Goal: Information Seeking & Learning: Check status

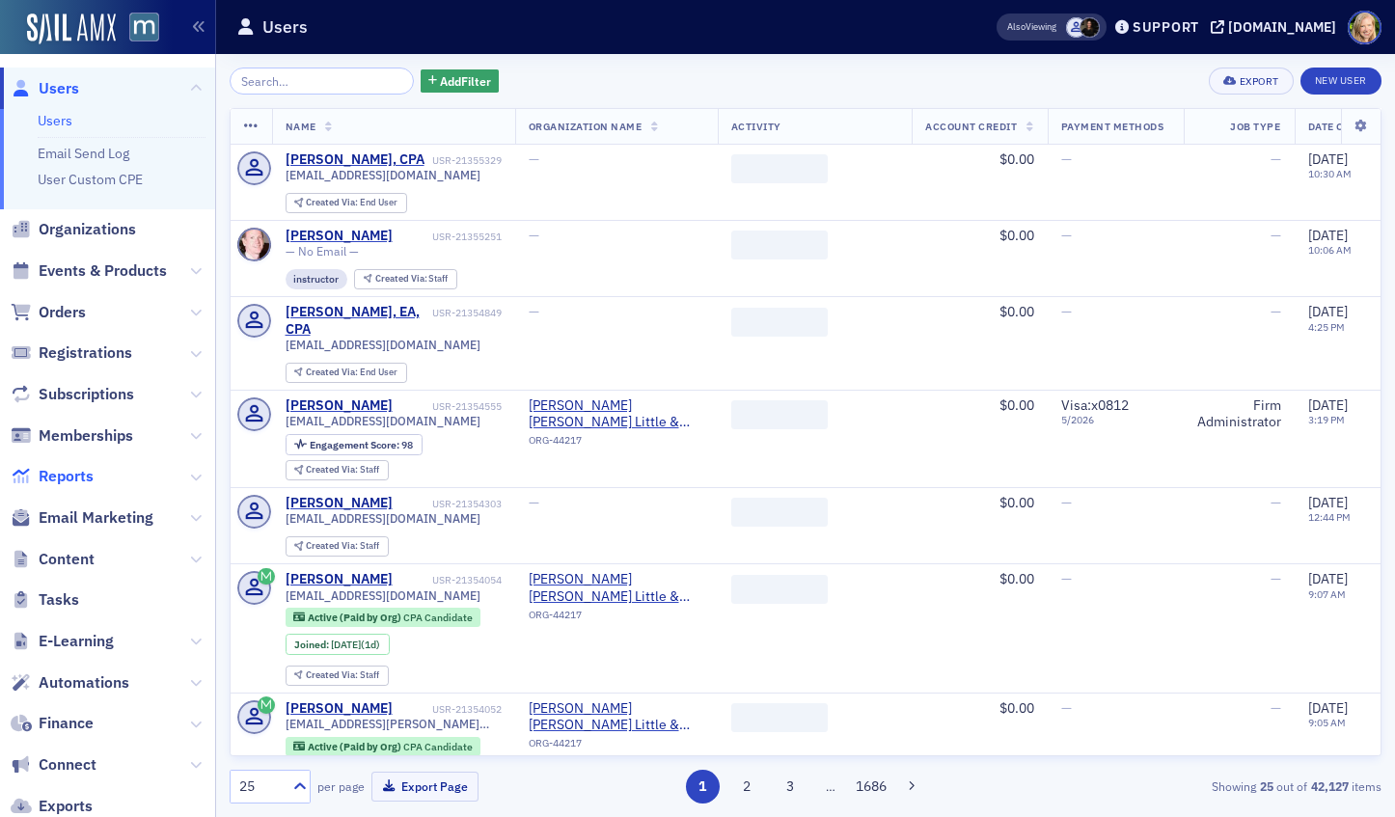
click at [71, 475] on span "Reports" at bounding box center [66, 476] width 55 height 21
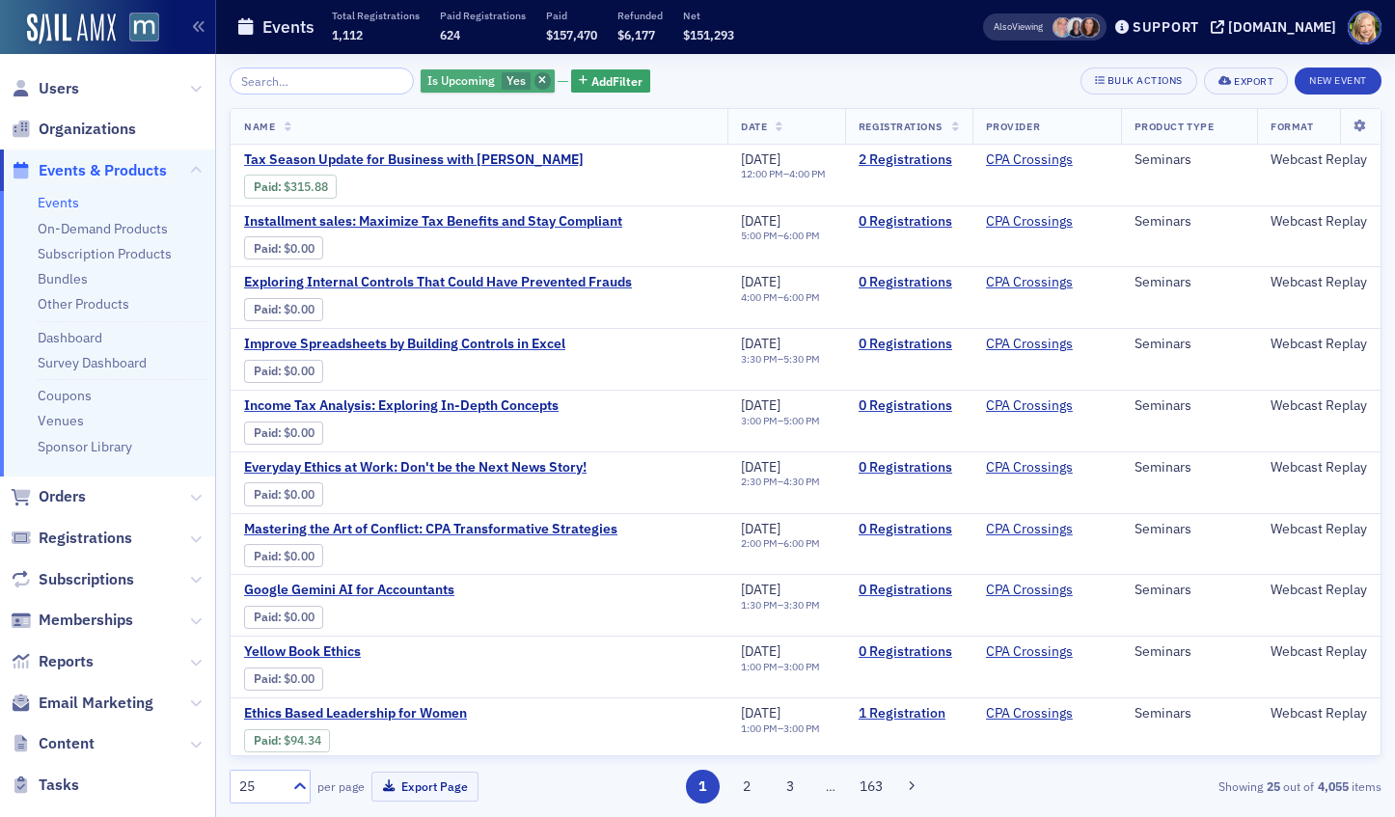
click at [538, 81] on icon "button" at bounding box center [542, 81] width 8 height 11
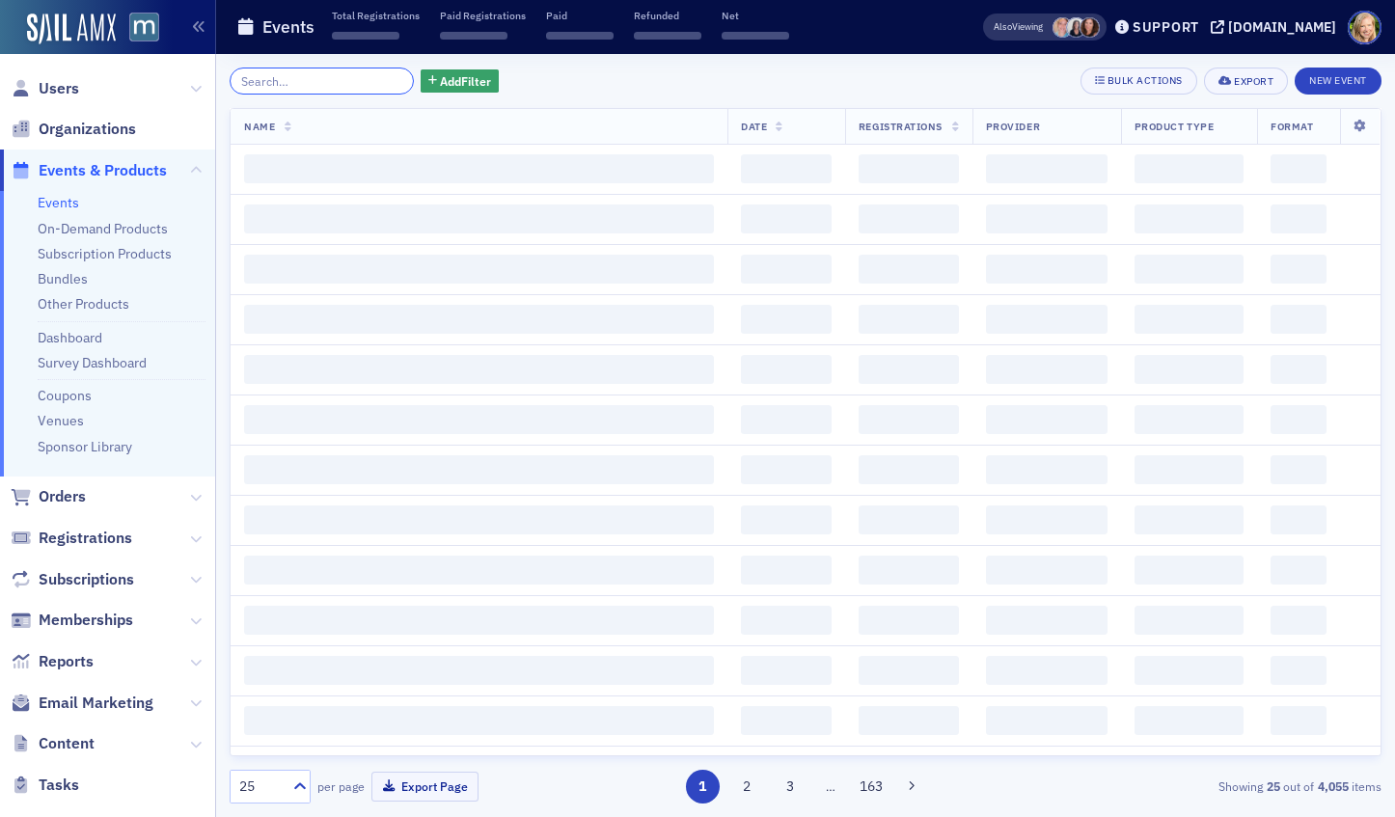
click at [323, 90] on input "search" at bounding box center [322, 81] width 184 height 27
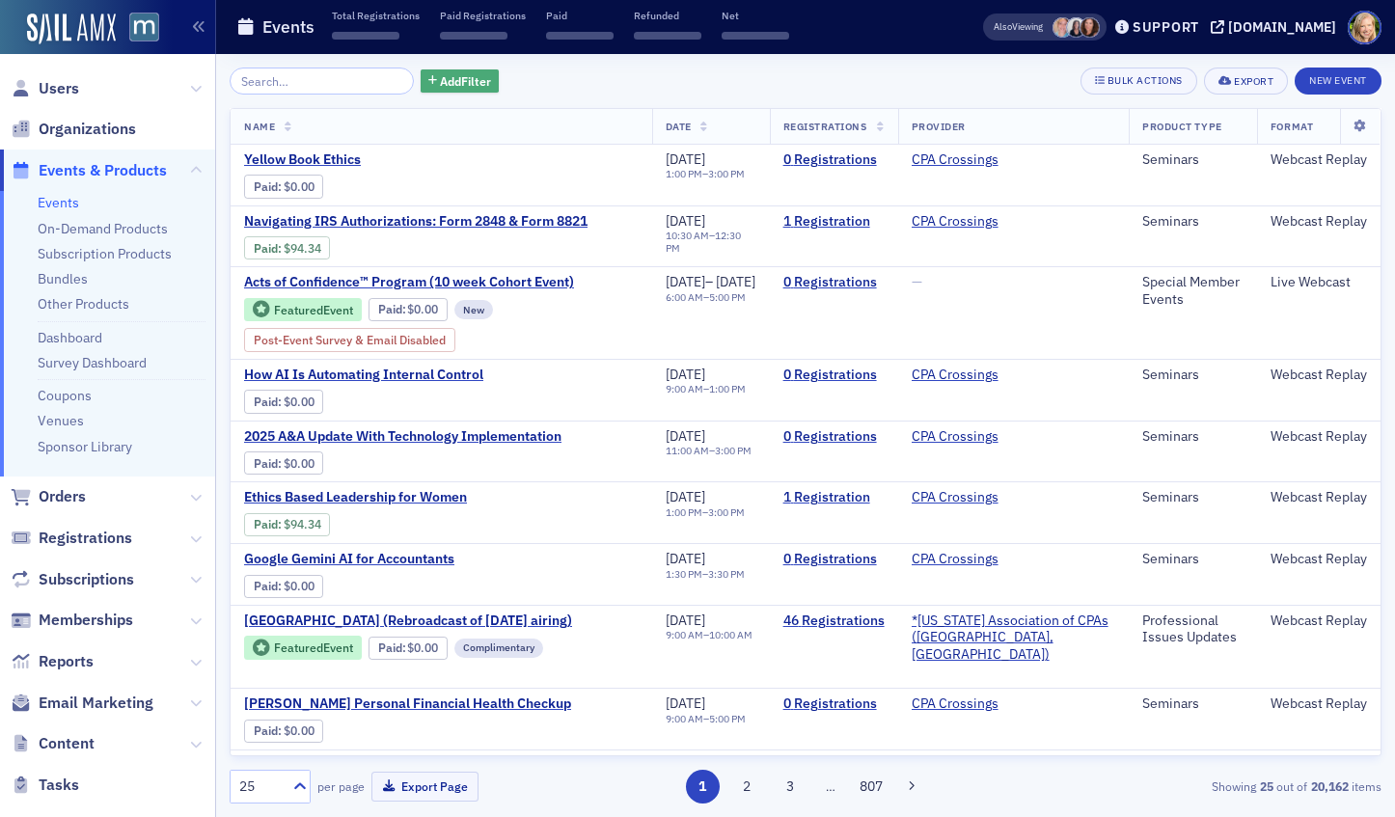
click at [449, 83] on span "Add Filter" at bounding box center [465, 80] width 51 height 17
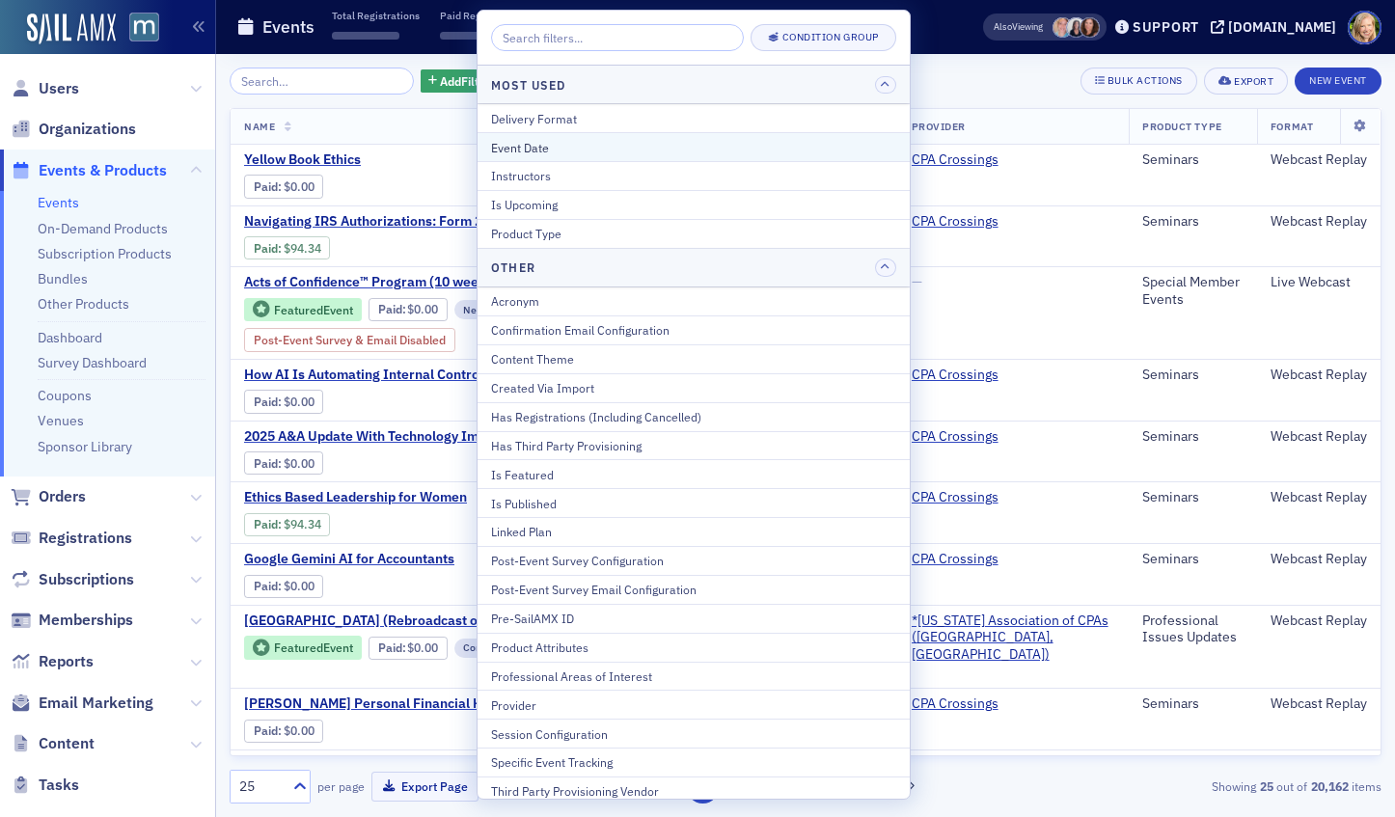
click at [587, 155] on div "Event Date" at bounding box center [693, 147] width 405 height 17
select select "9"
select select "2025"
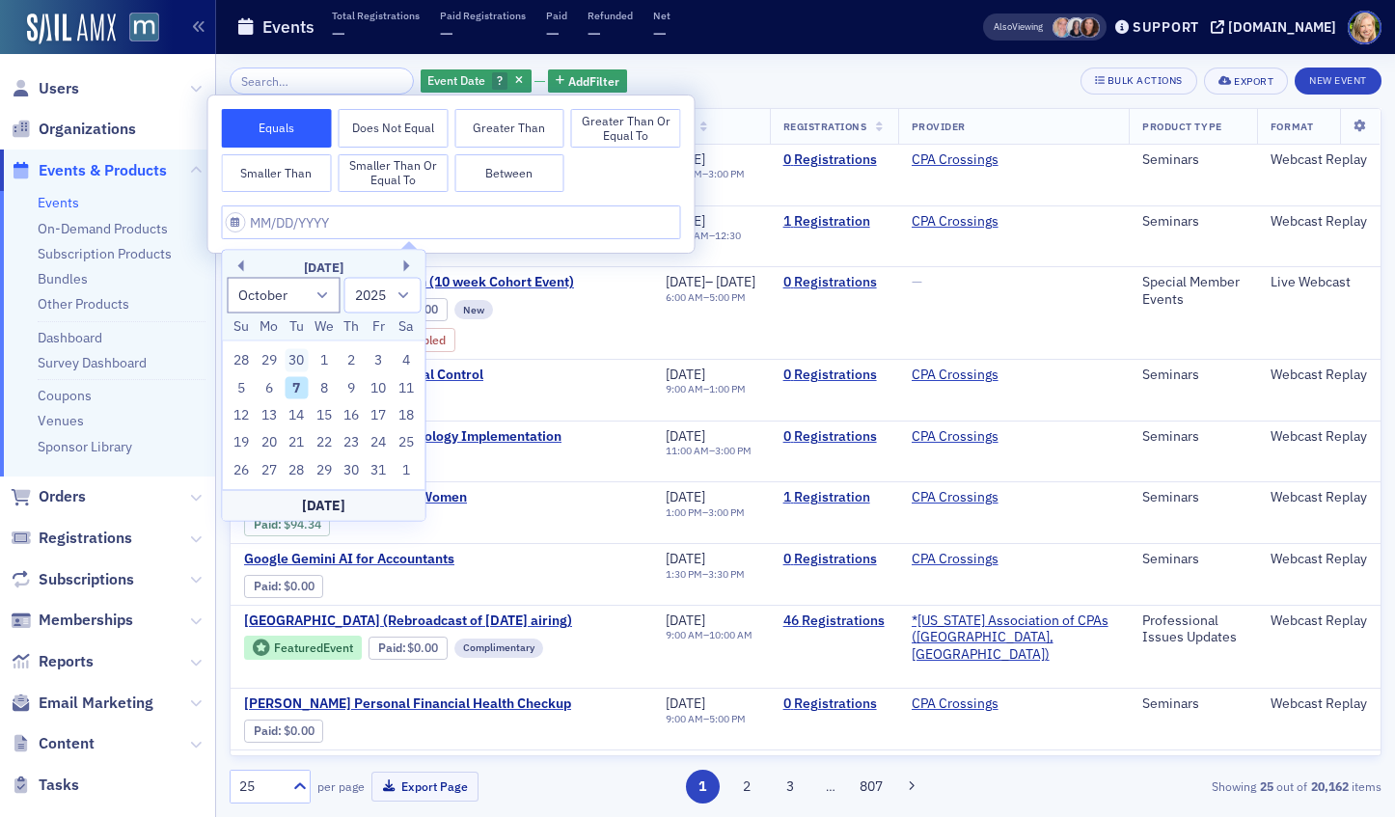
click at [289, 361] on div "30" at bounding box center [296, 360] width 23 height 23
type input "09/30/2025"
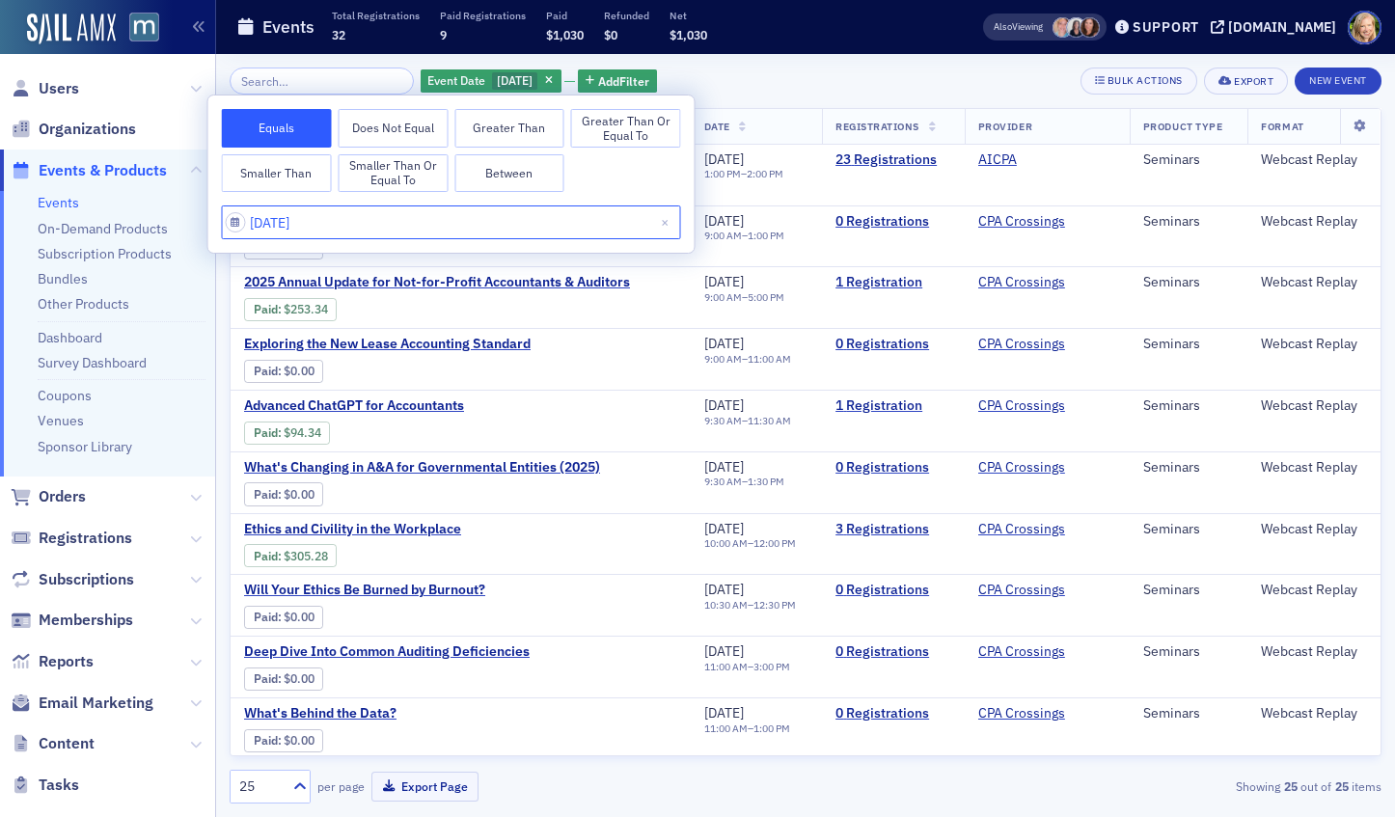
click at [351, 220] on input "09/30/2025" at bounding box center [451, 223] width 459 height 34
select select "8"
select select "2025"
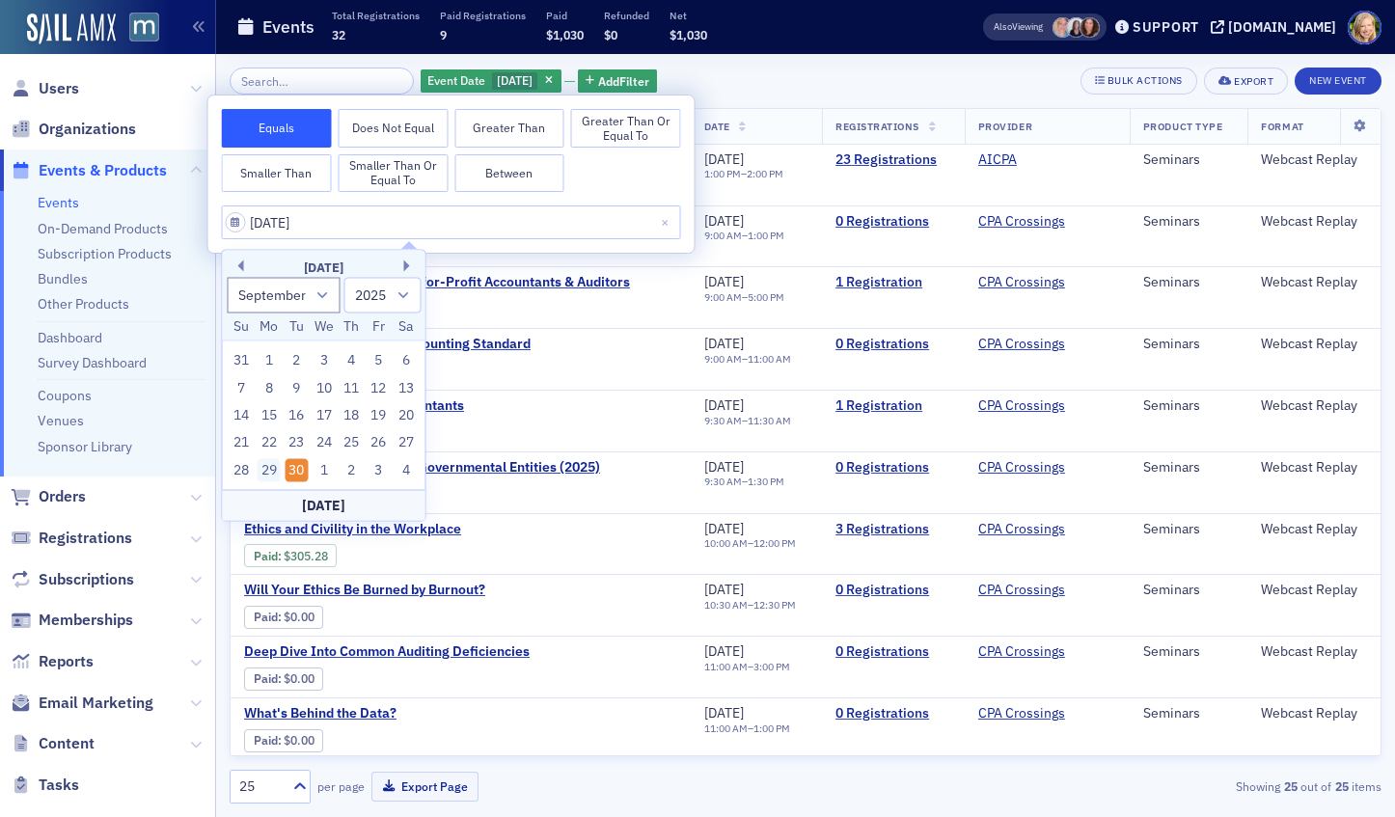
click at [270, 465] on div "29" at bounding box center [269, 469] width 23 height 23
type input "09/29/2025"
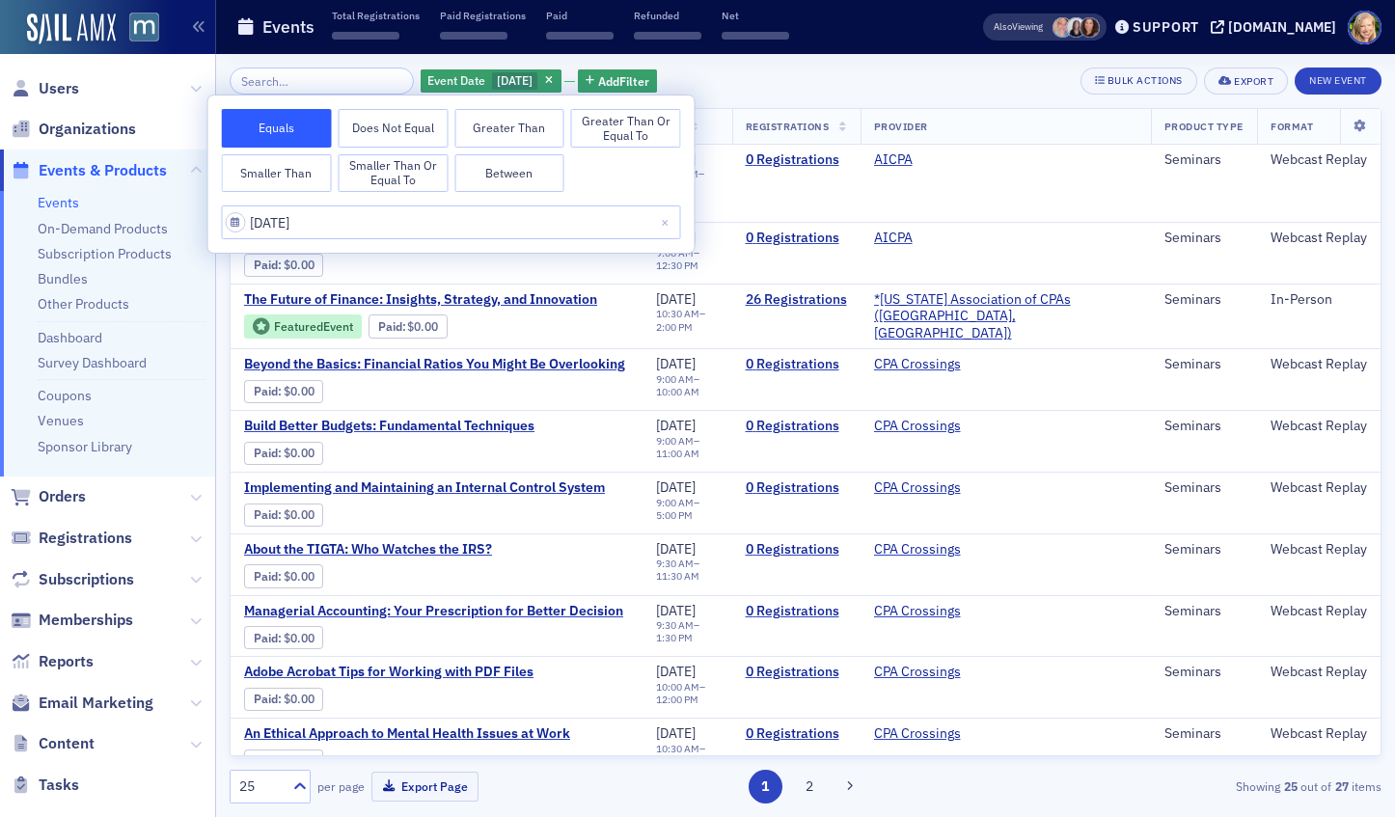
click at [795, 74] on div "Event Date 9/29/2025 Add Filter Bulk Actions Export New Event" at bounding box center [806, 81] width 1152 height 27
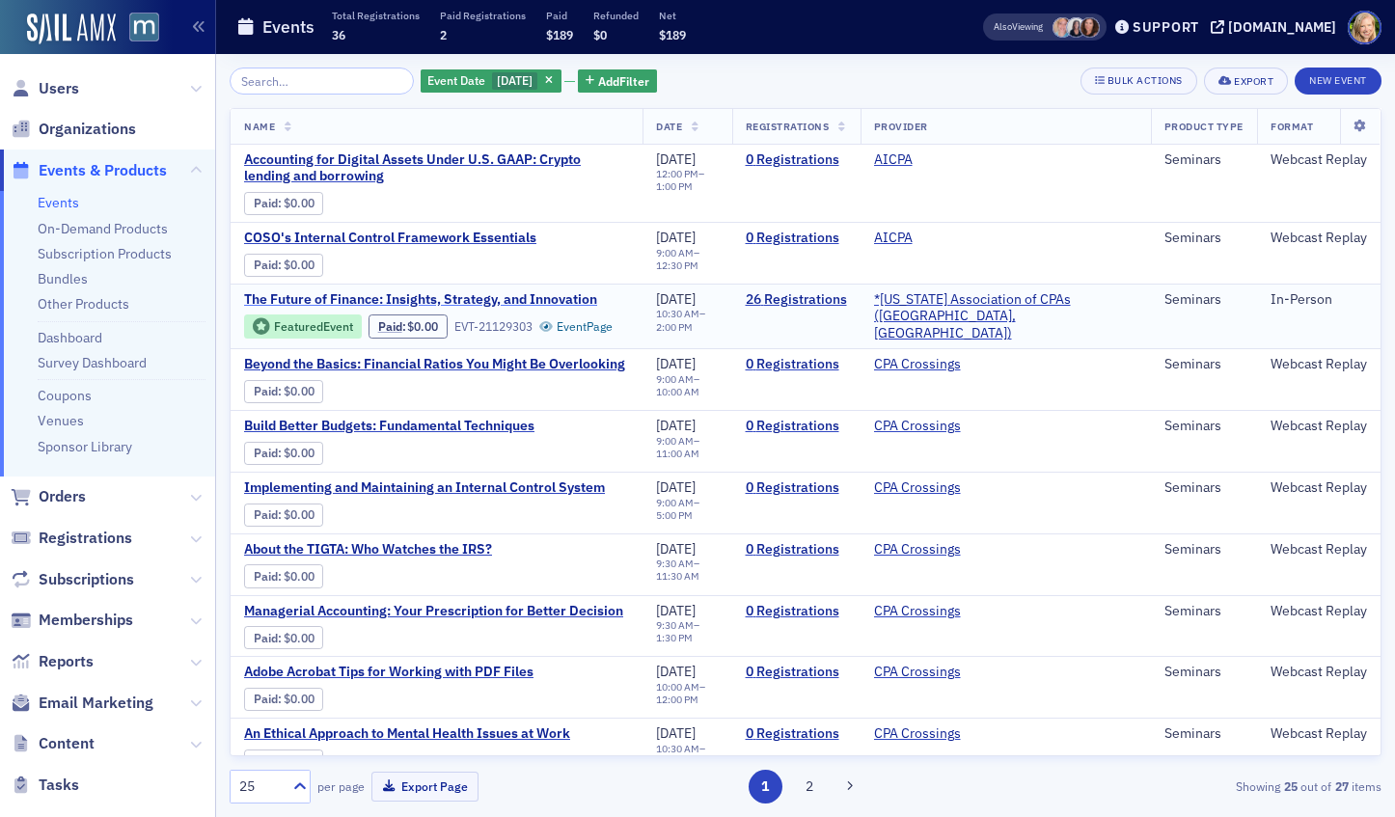
click at [483, 305] on span "The Future of Finance: Insights, Strategy, and Innovation" at bounding box center [420, 299] width 353 height 17
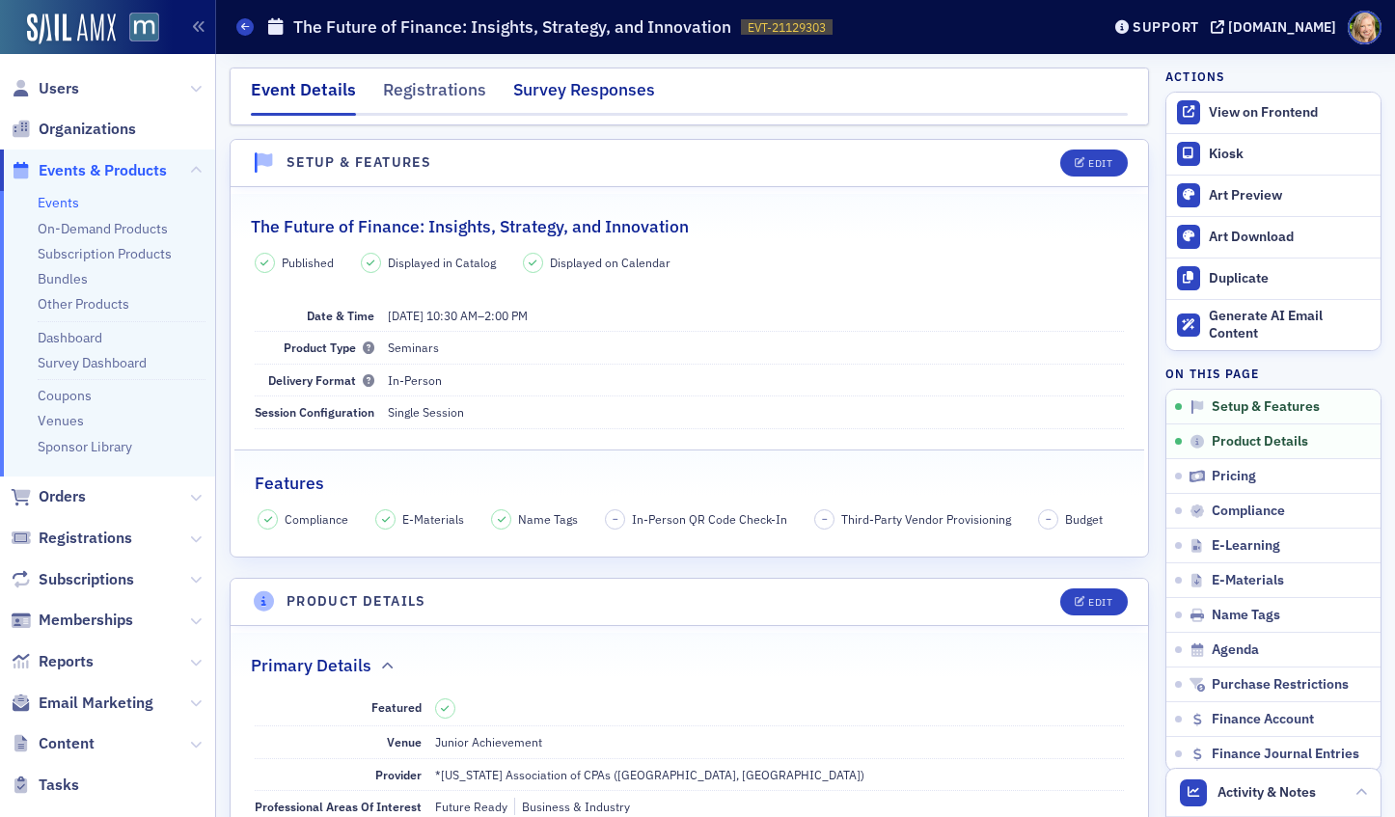
click at [591, 99] on div "Survey Responses" at bounding box center [584, 95] width 142 height 36
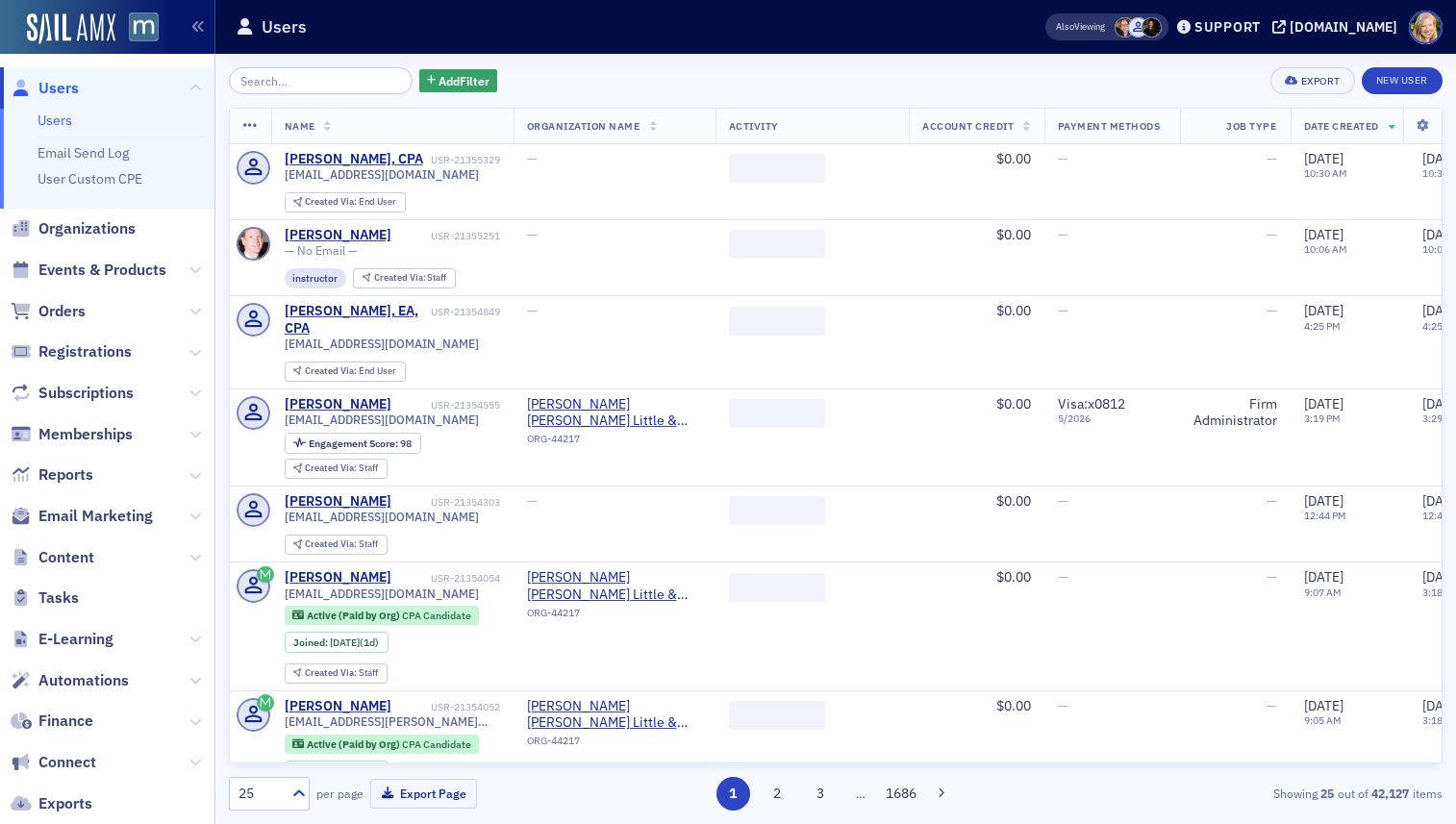
click at [314, 82] on input "search" at bounding box center [321, 81] width 183 height 27
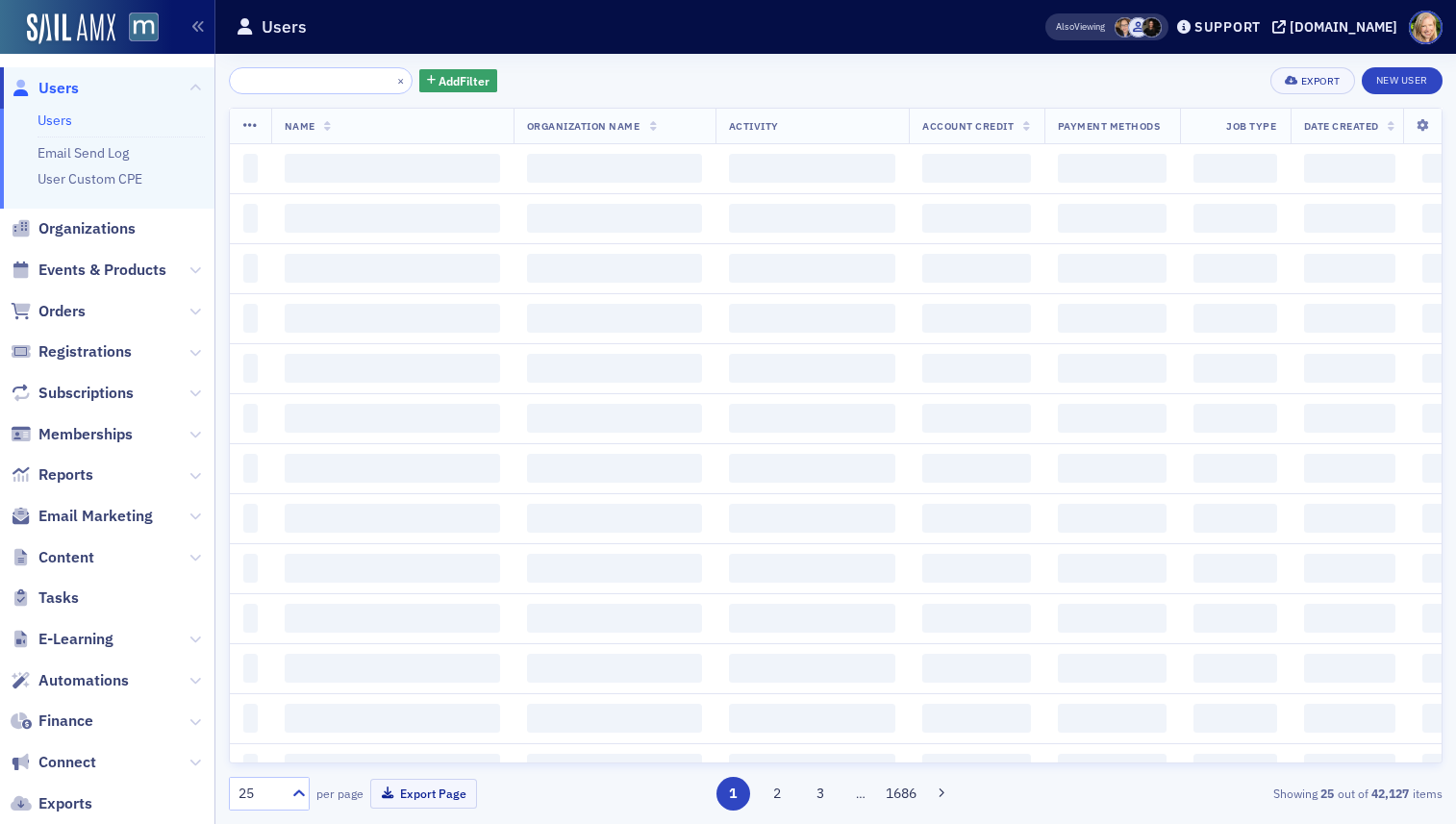
type input "g"
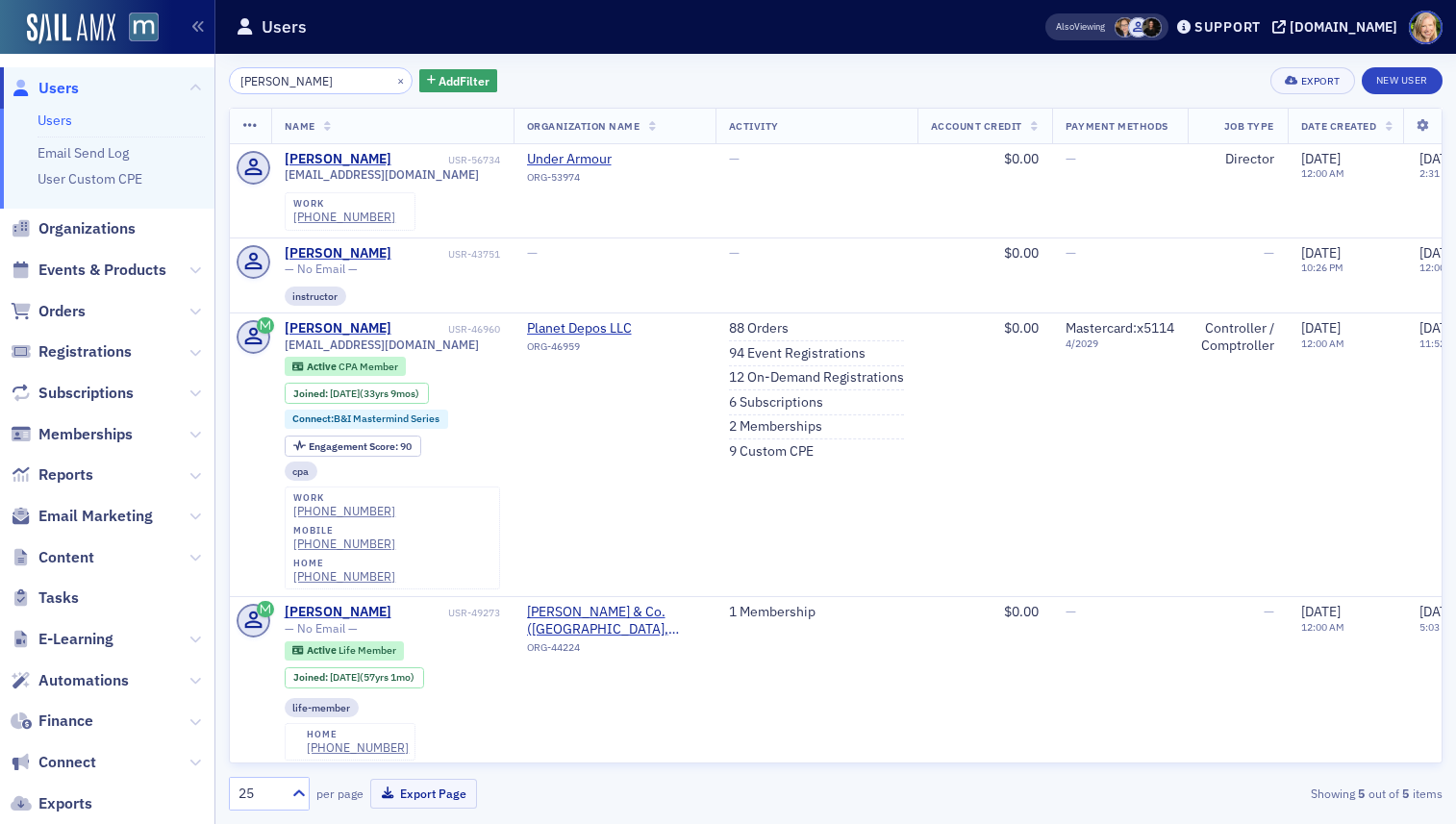
type input "bergman"
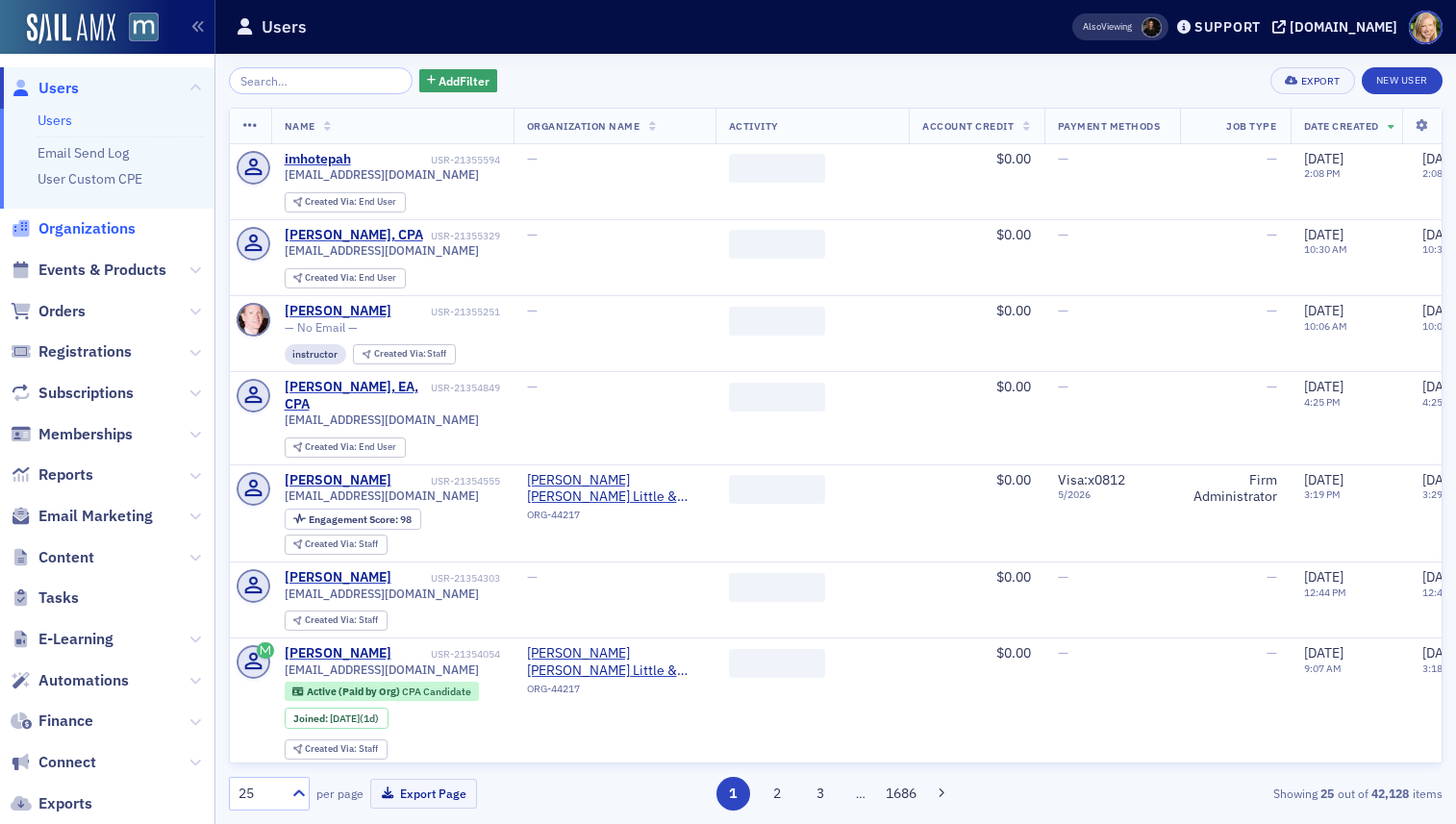
click at [88, 226] on span "Organizations" at bounding box center [87, 228] width 97 height 21
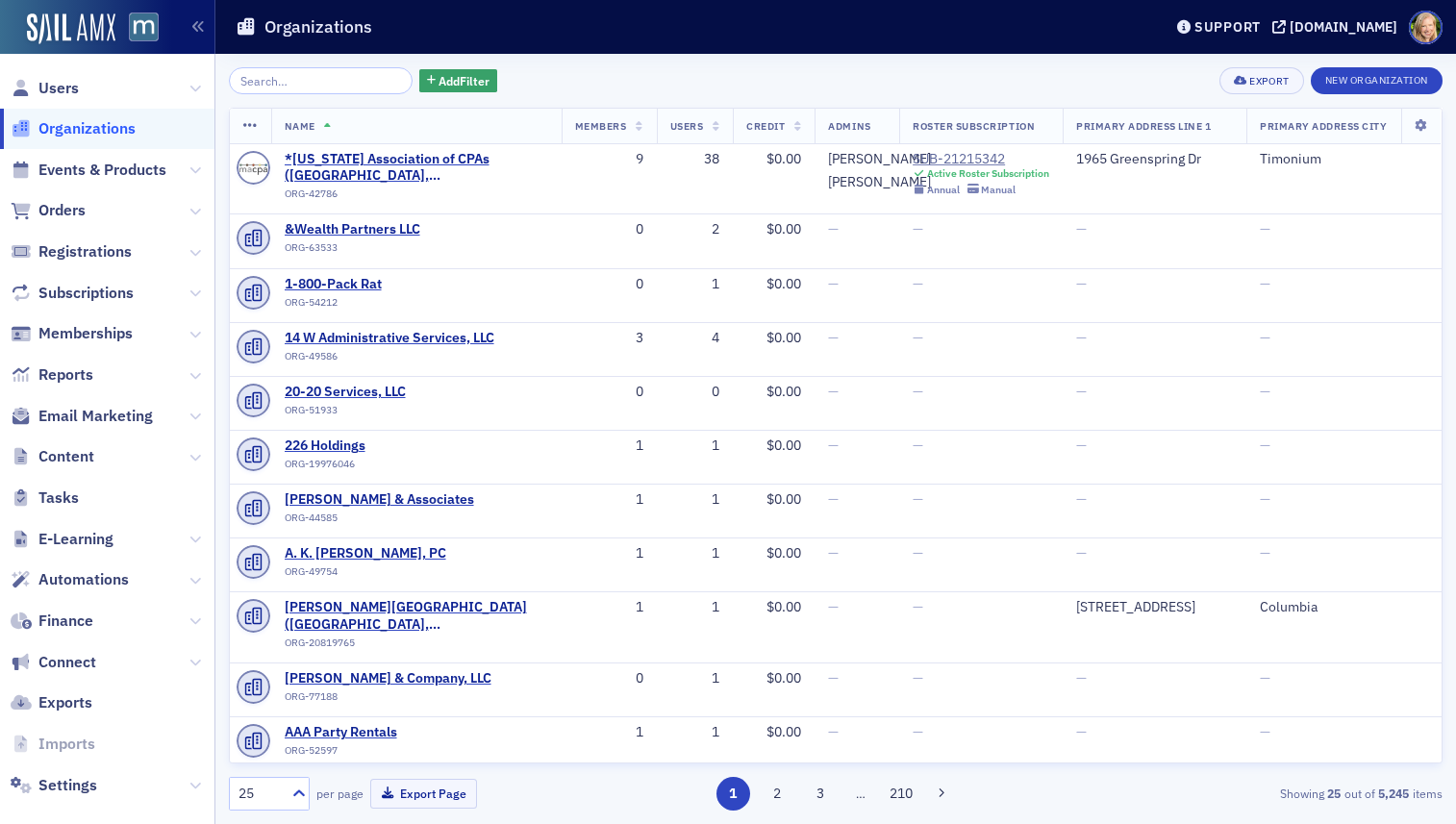
click at [312, 85] on input "search" at bounding box center [321, 81] width 183 height 27
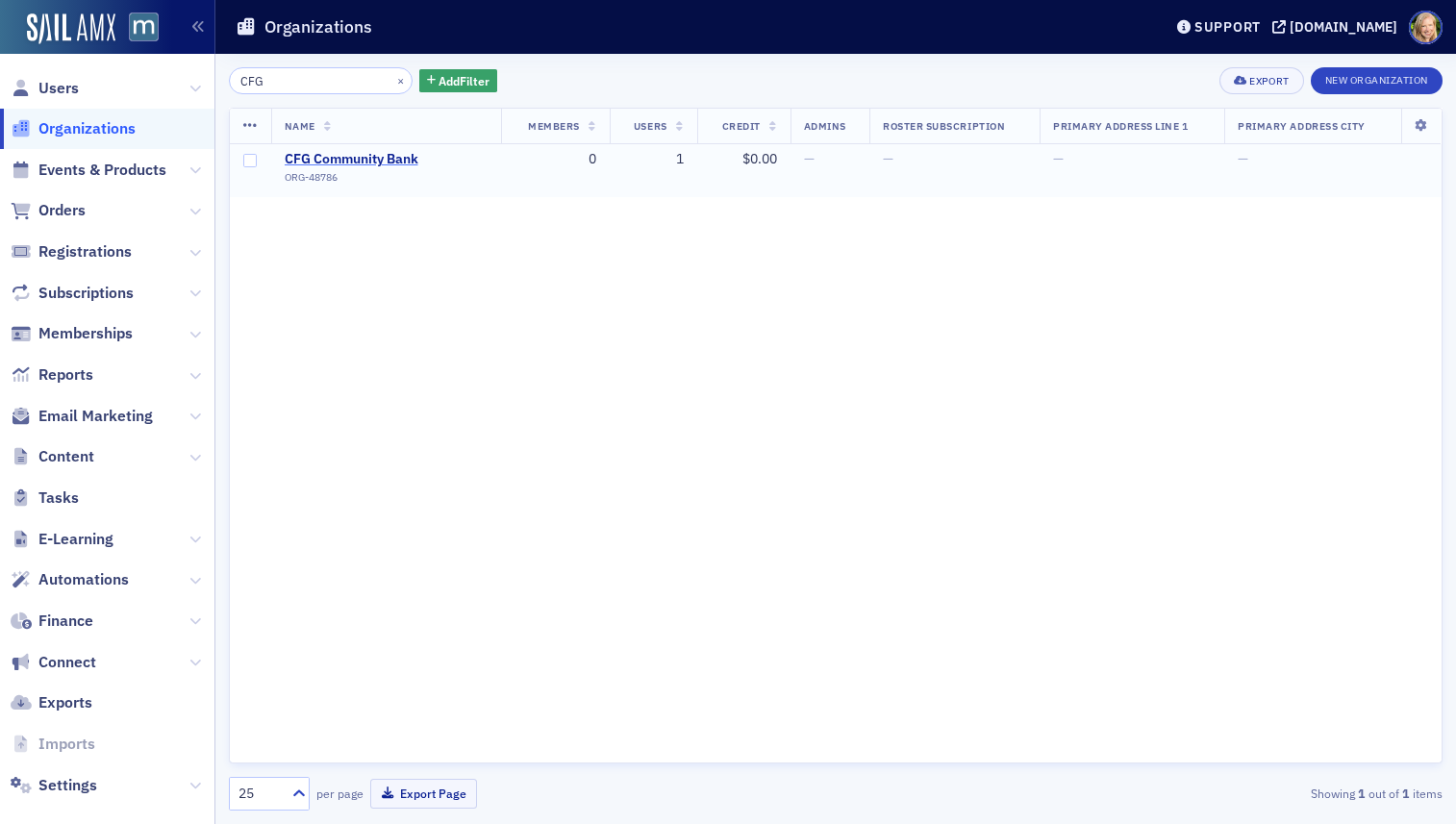
type input "CFG"
click at [370, 159] on span "CFG Community Bank" at bounding box center [373, 158] width 175 height 17
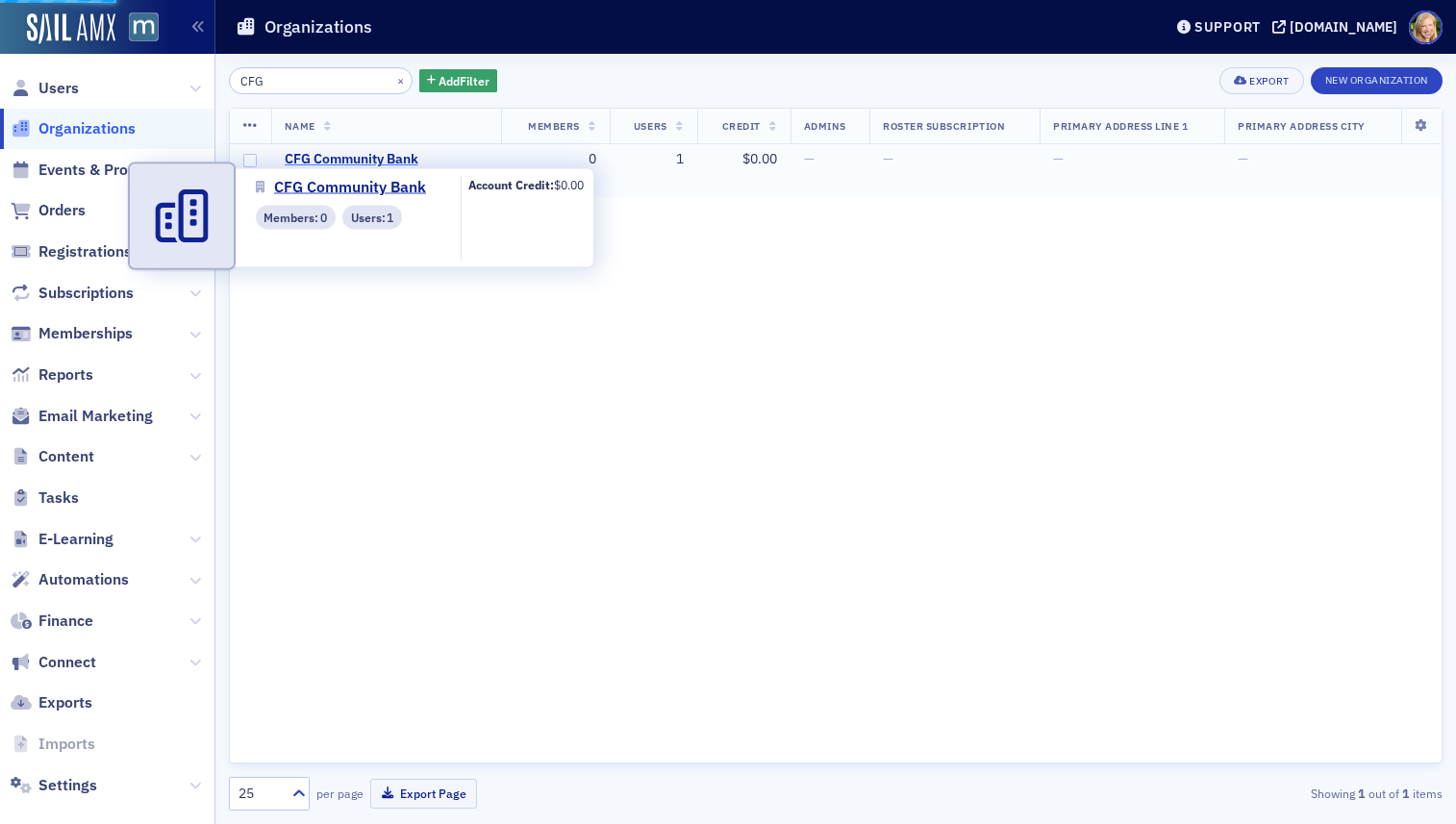
select select "US"
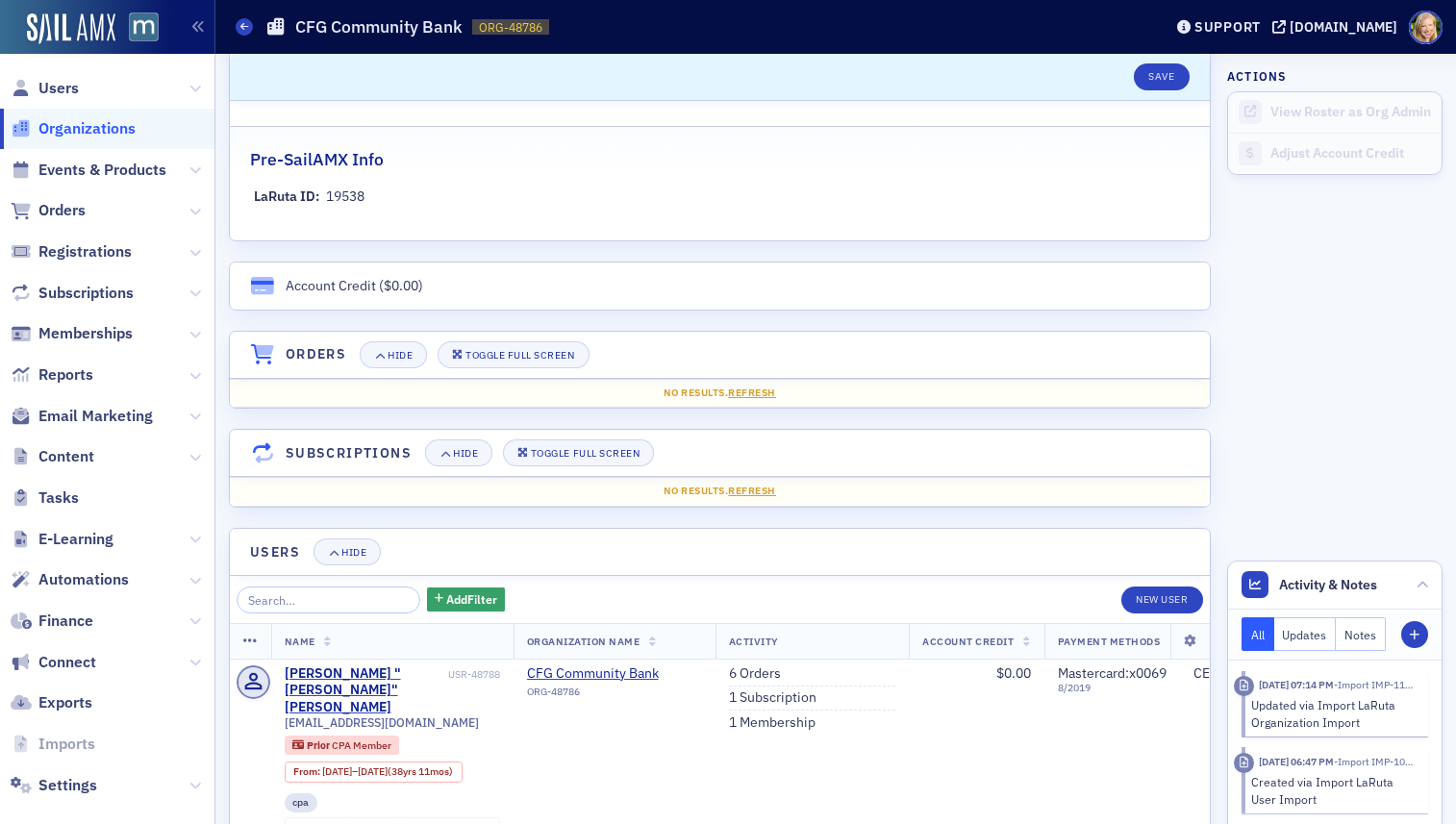
scroll to position [1109, 0]
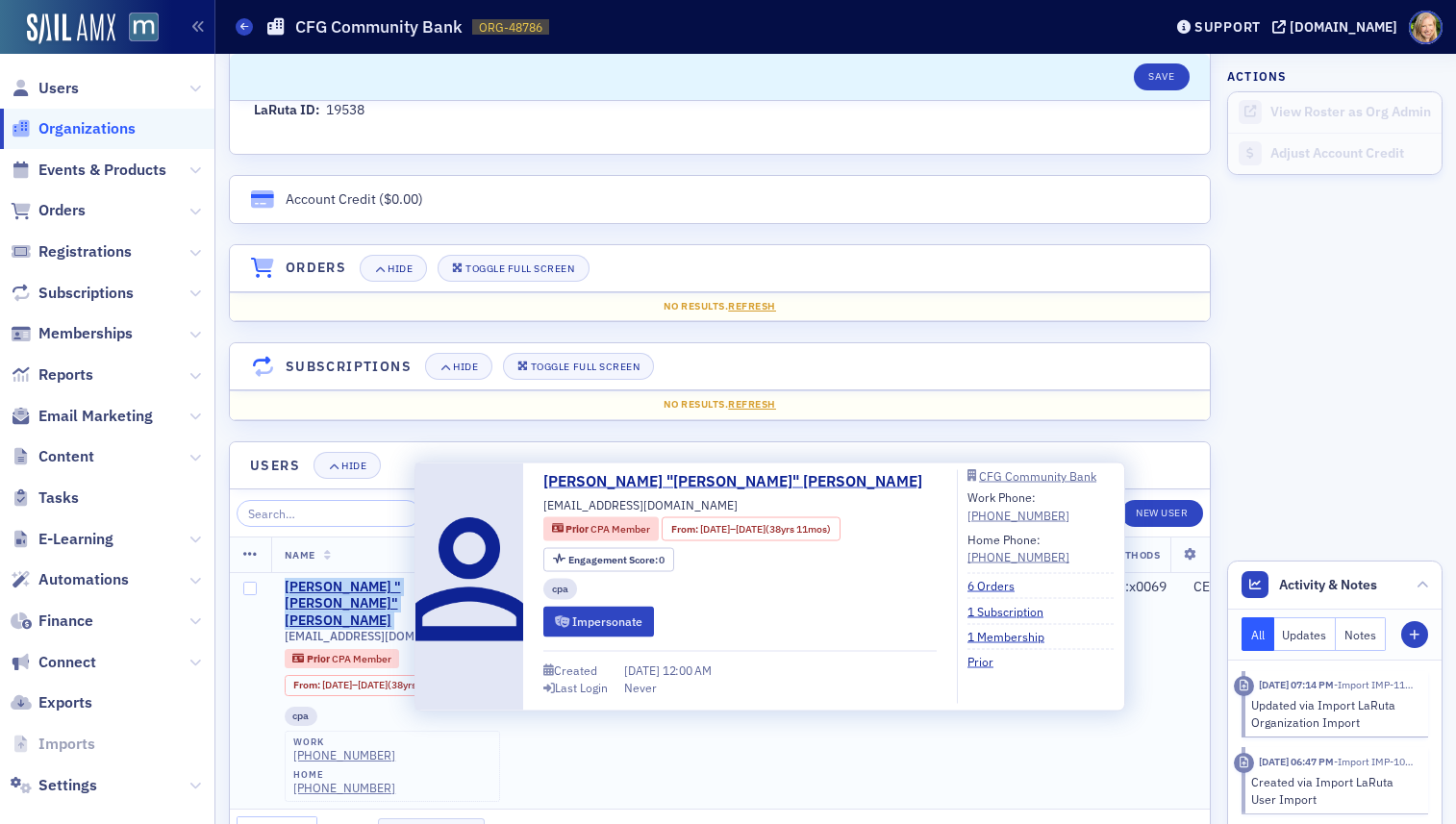
drag, startPoint x: 429, startPoint y: 588, endPoint x: 280, endPoint y: 588, distance: 149.0
click at [280, 588] on td "William "Bill" Wiedel USR-48788 bwiedel999@gmail.com Prior CPA Member From : 10…" at bounding box center [392, 689] width 242 height 236
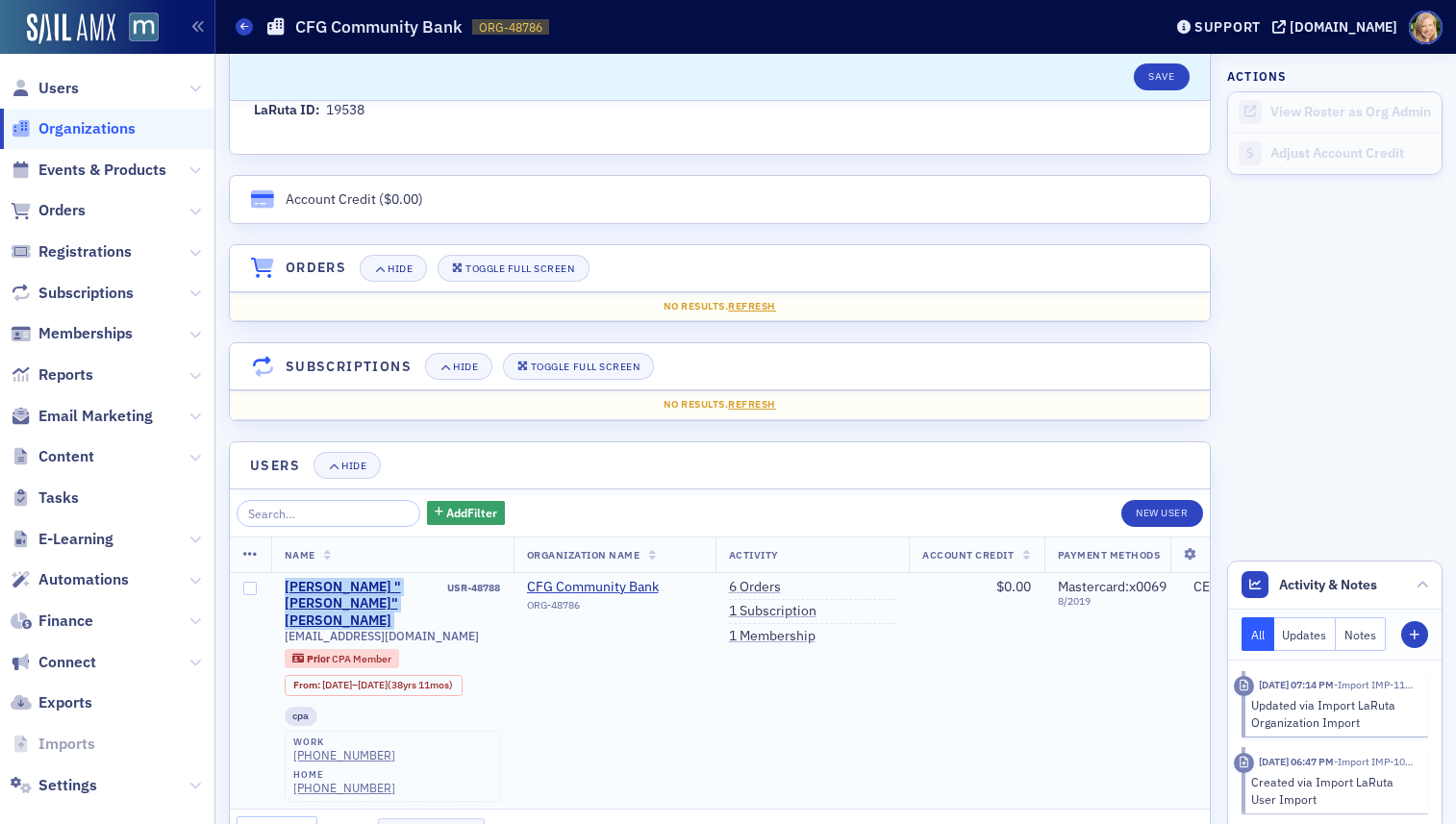
copy div "William "Bill" Wiedel"
click at [50, 85] on span "Users" at bounding box center [59, 88] width 41 height 21
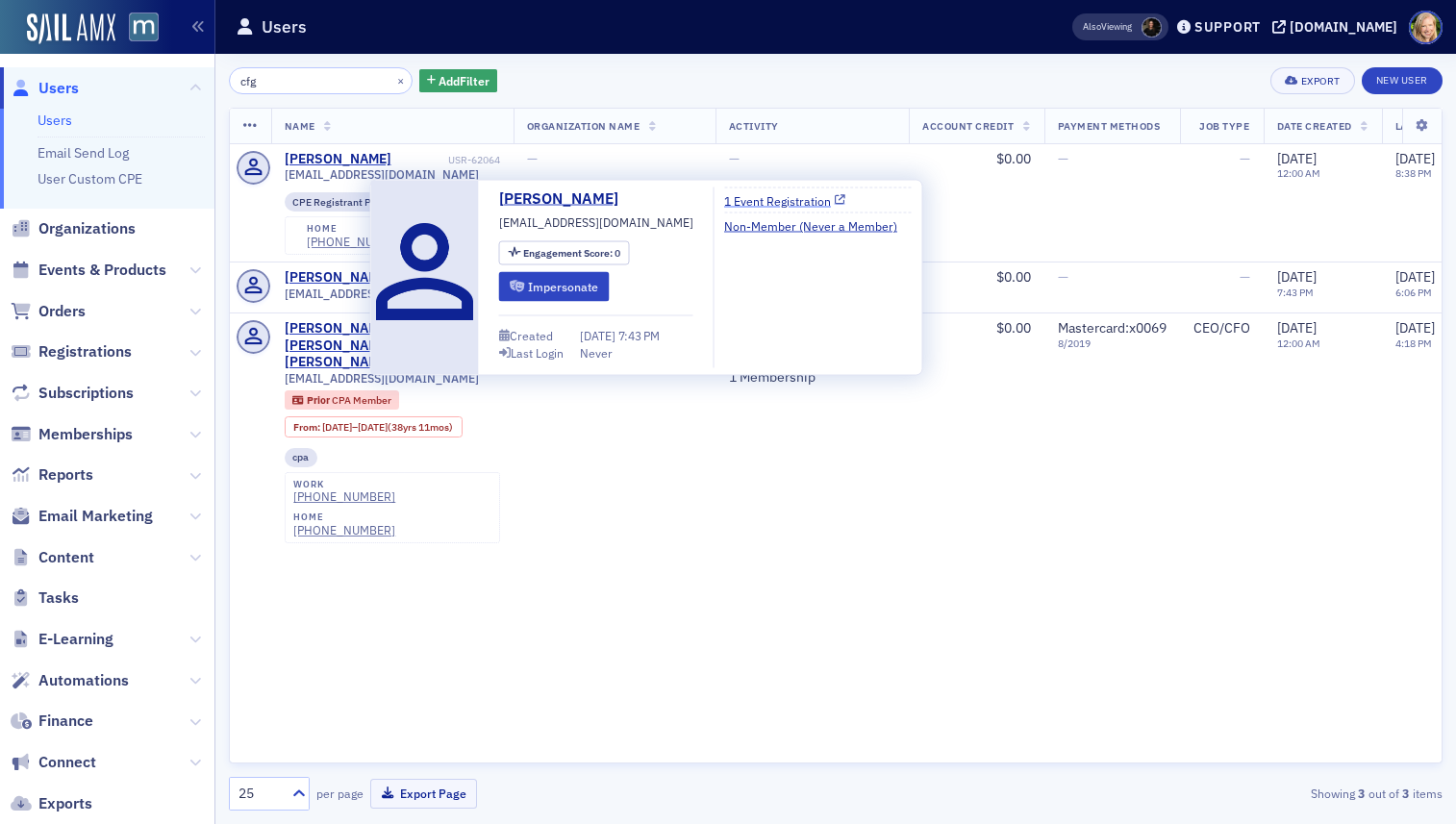
type input "cfg"
click at [752, 200] on link "1 Event Registration" at bounding box center [785, 199] width 122 height 17
click at [893, 65] on div "cfg × Add Filter Export New User Name Organization Name Activity Account Credit…" at bounding box center [836, 438] width 1214 height 770
